Goal: Information Seeking & Learning: Learn about a topic

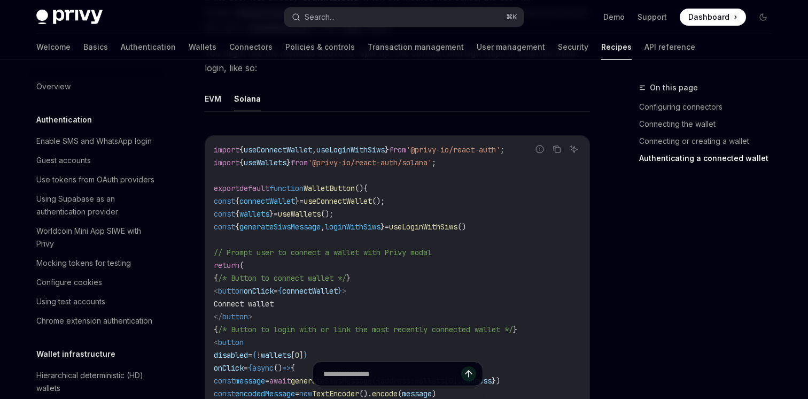
scroll to position [1624, 0]
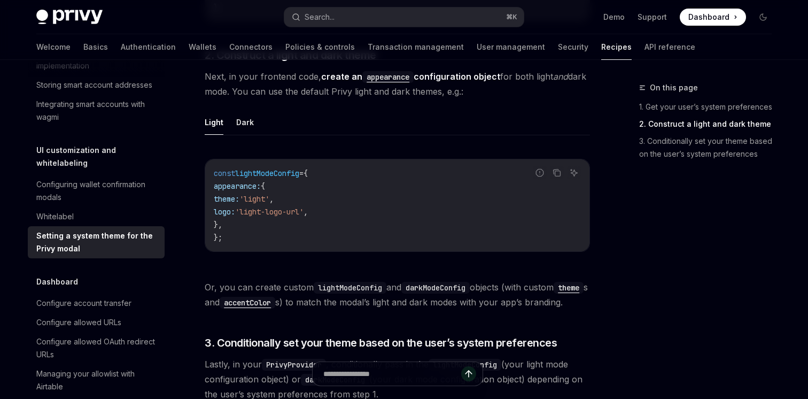
scroll to position [632, 0]
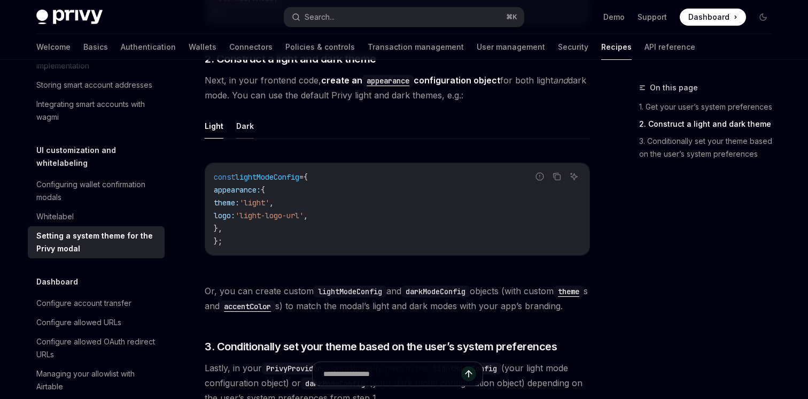
click at [244, 123] on button "Dark" at bounding box center [245, 125] width 18 height 25
type textarea "*"
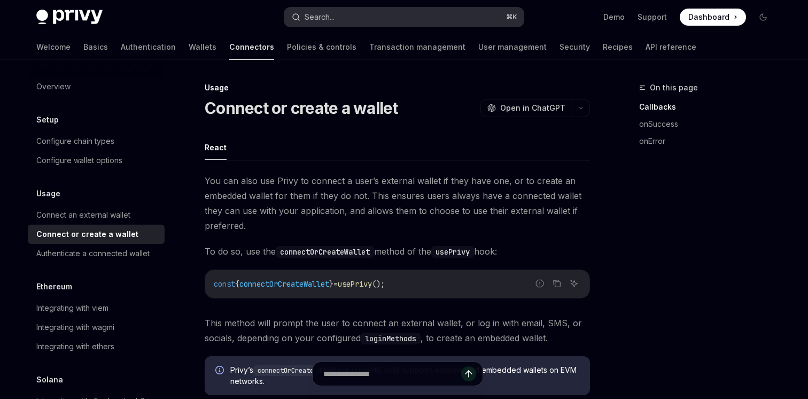
click at [340, 12] on button "Search... ⌘ K" at bounding box center [403, 16] width 239 height 19
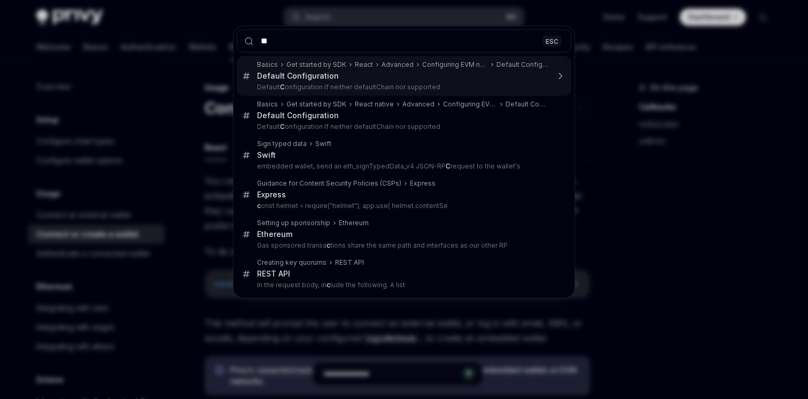
type input "***"
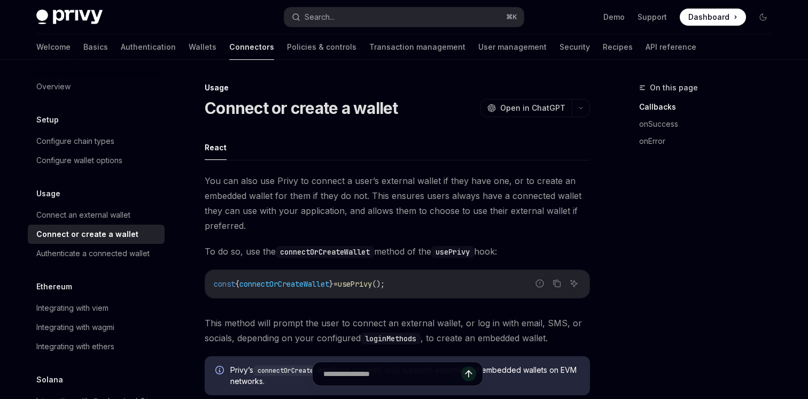
type textarea "*"
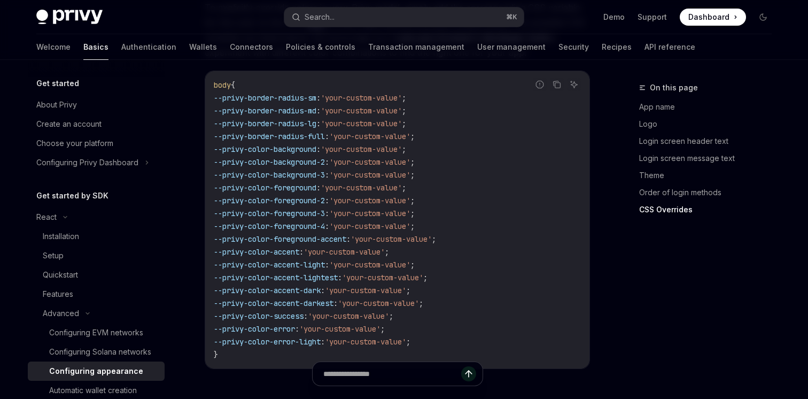
scroll to position [2802, 0]
